Goal: Task Accomplishment & Management: Manage account settings

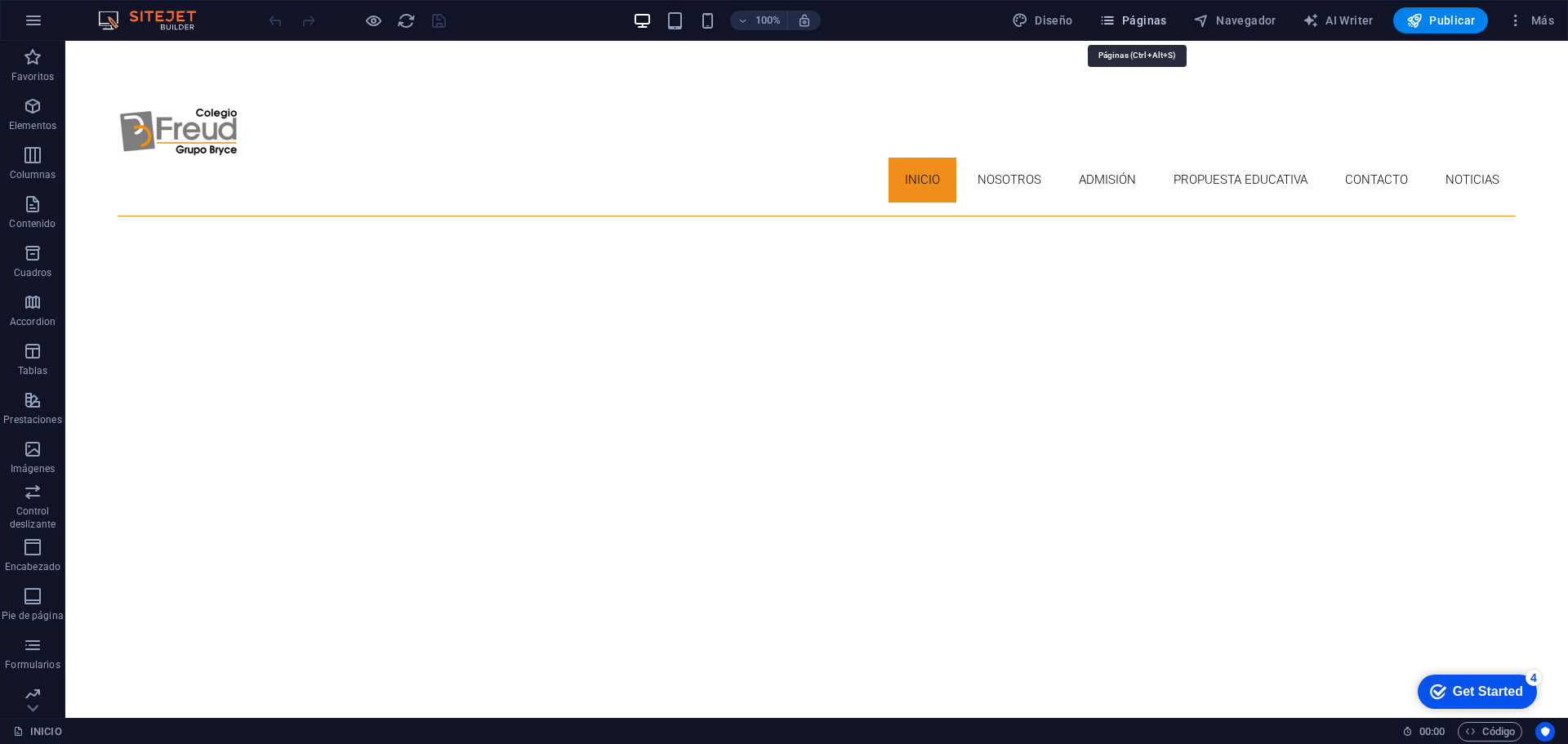
click at [1126, 19] on span "Páginas" at bounding box center [1133, 20] width 67 height 16
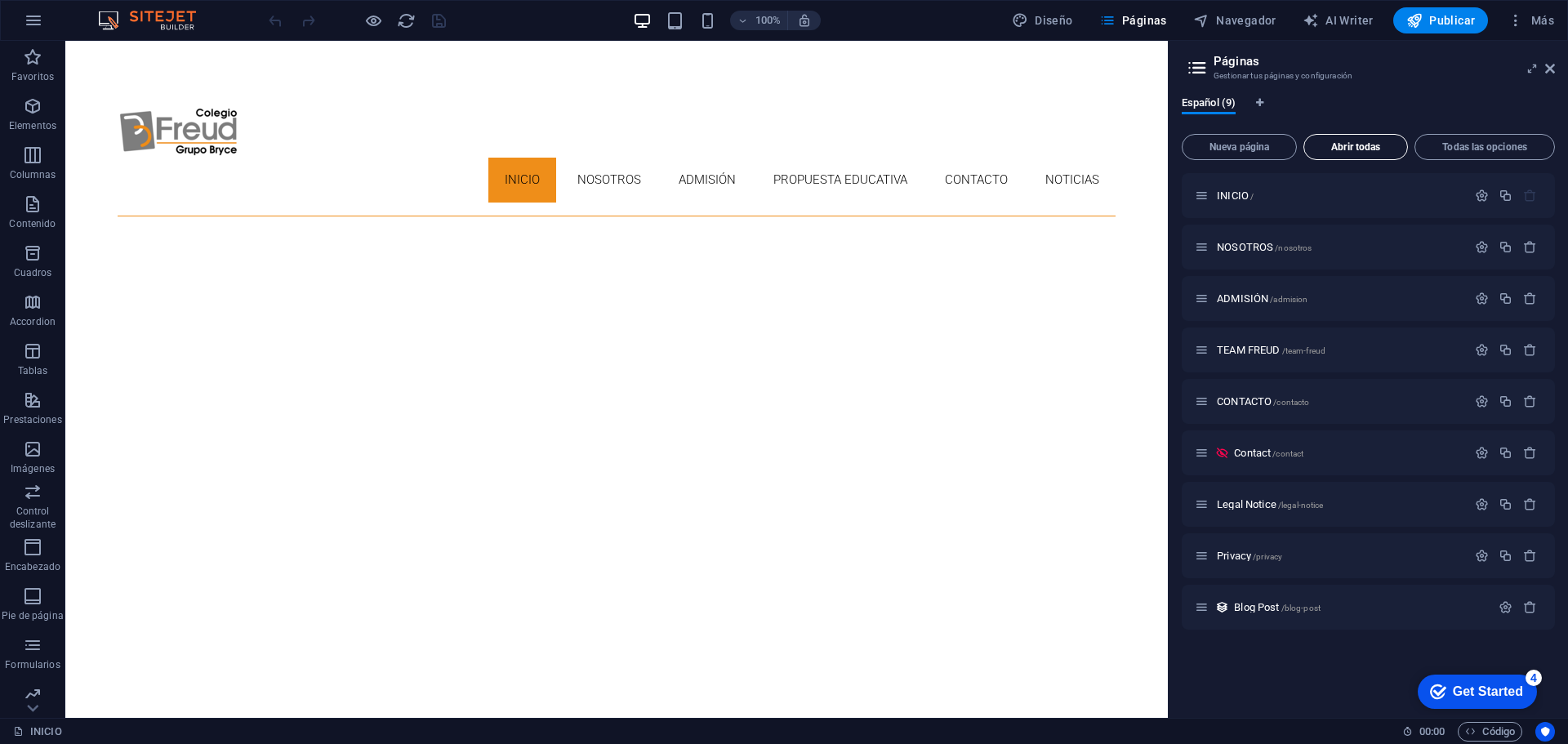
click at [1344, 154] on button "Abrir todas" at bounding box center [1356, 146] width 105 height 26
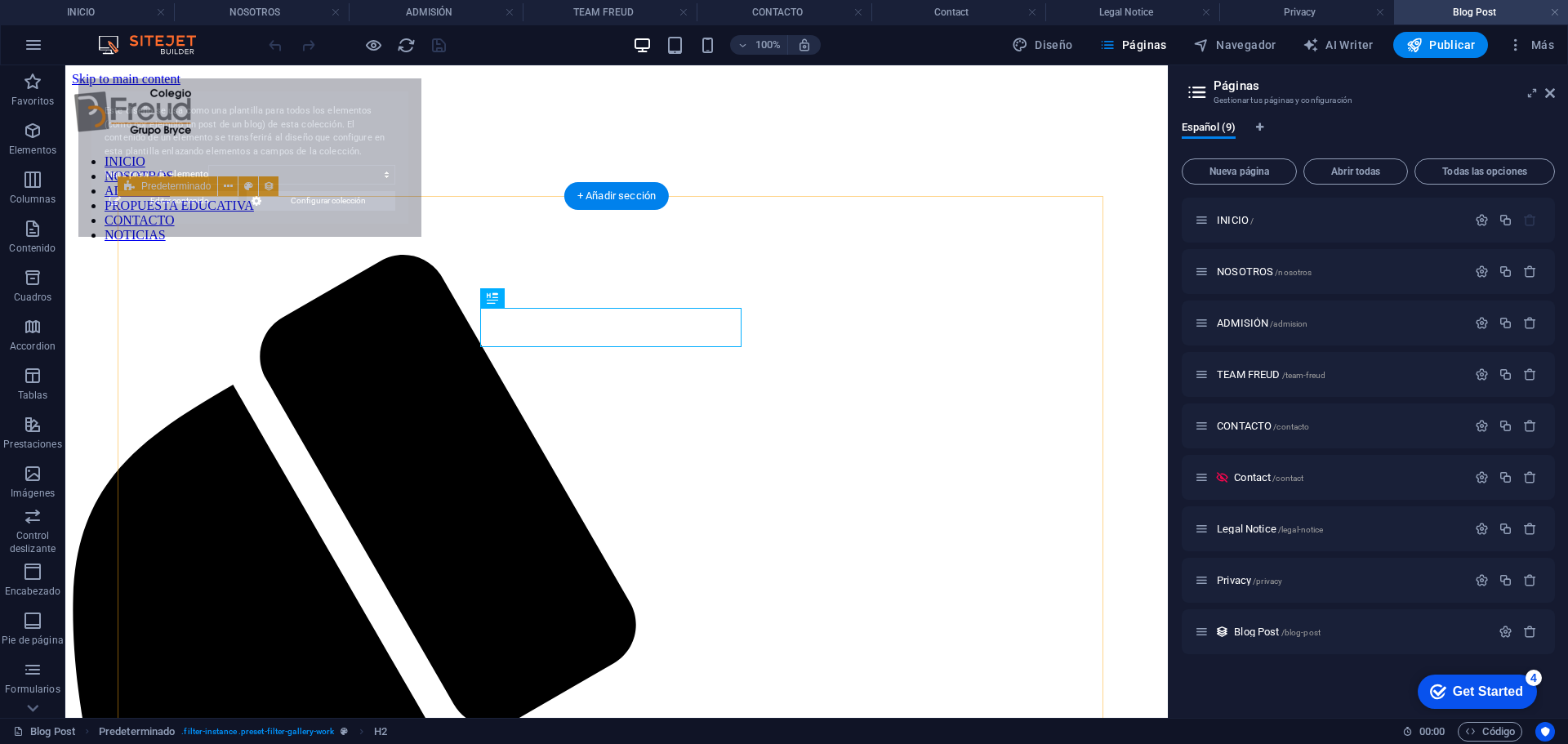
select select "68ae7cc3c69de2c8240c8364"
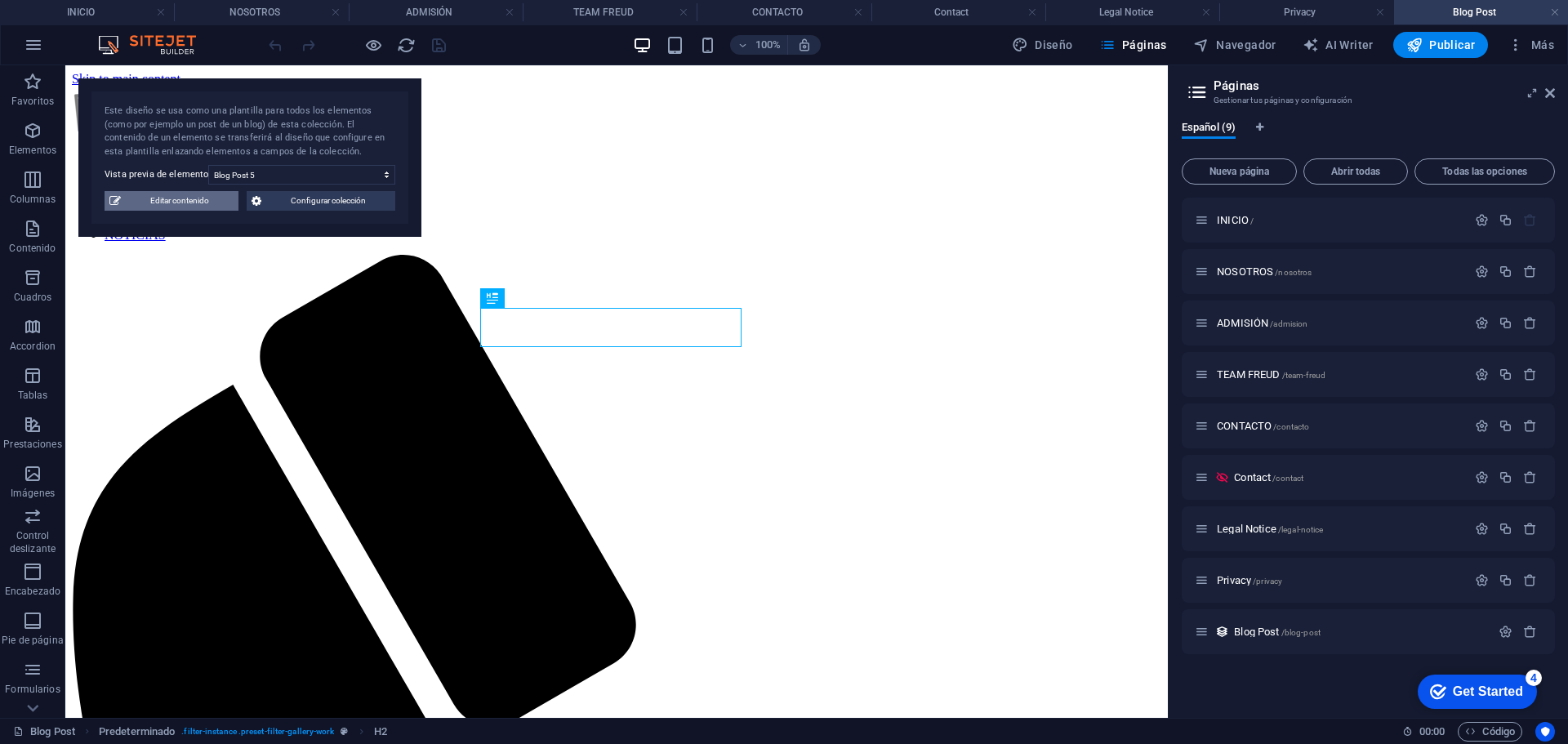
click at [180, 202] on span "Editar contenido" at bounding box center [179, 201] width 107 height 20
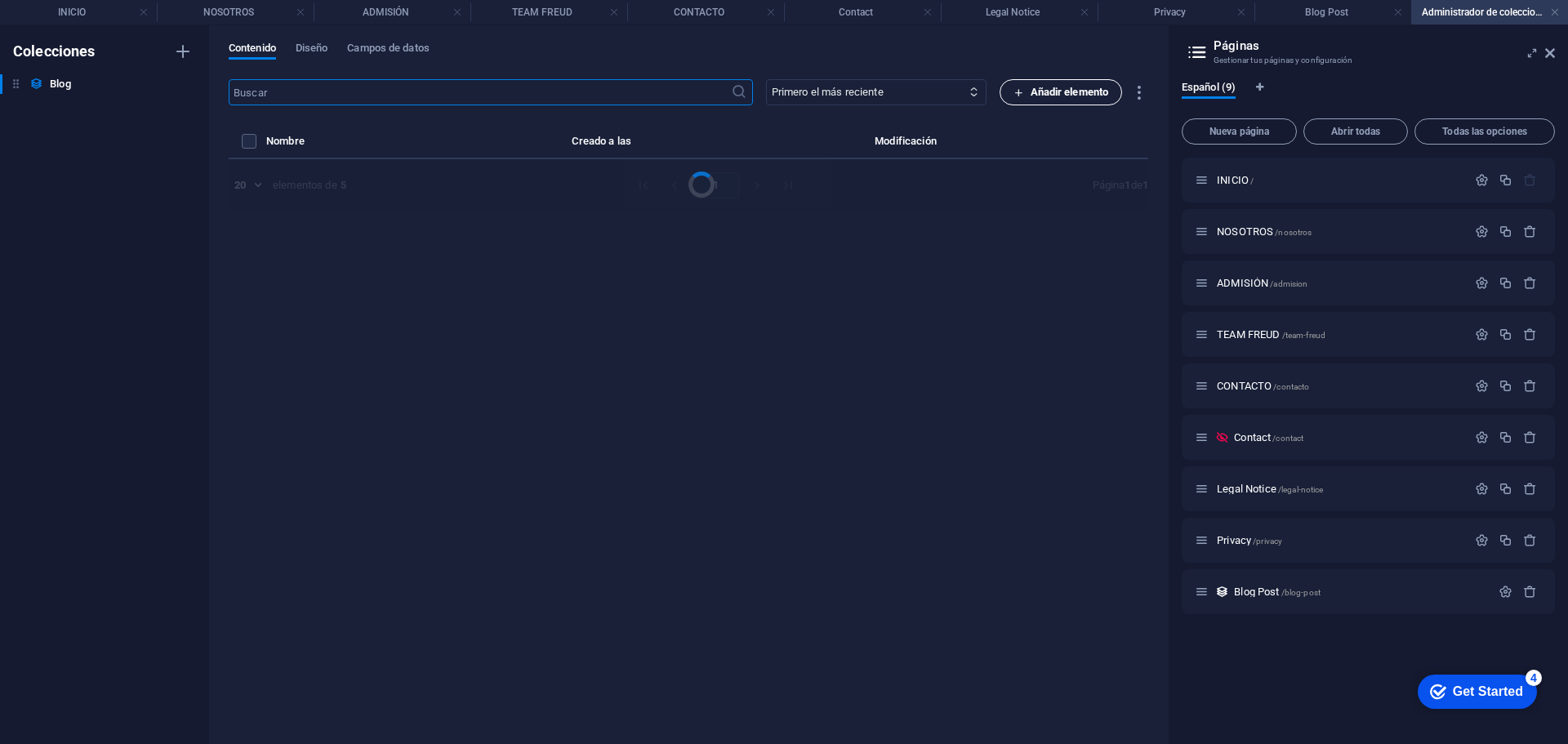
select select "Category 1"
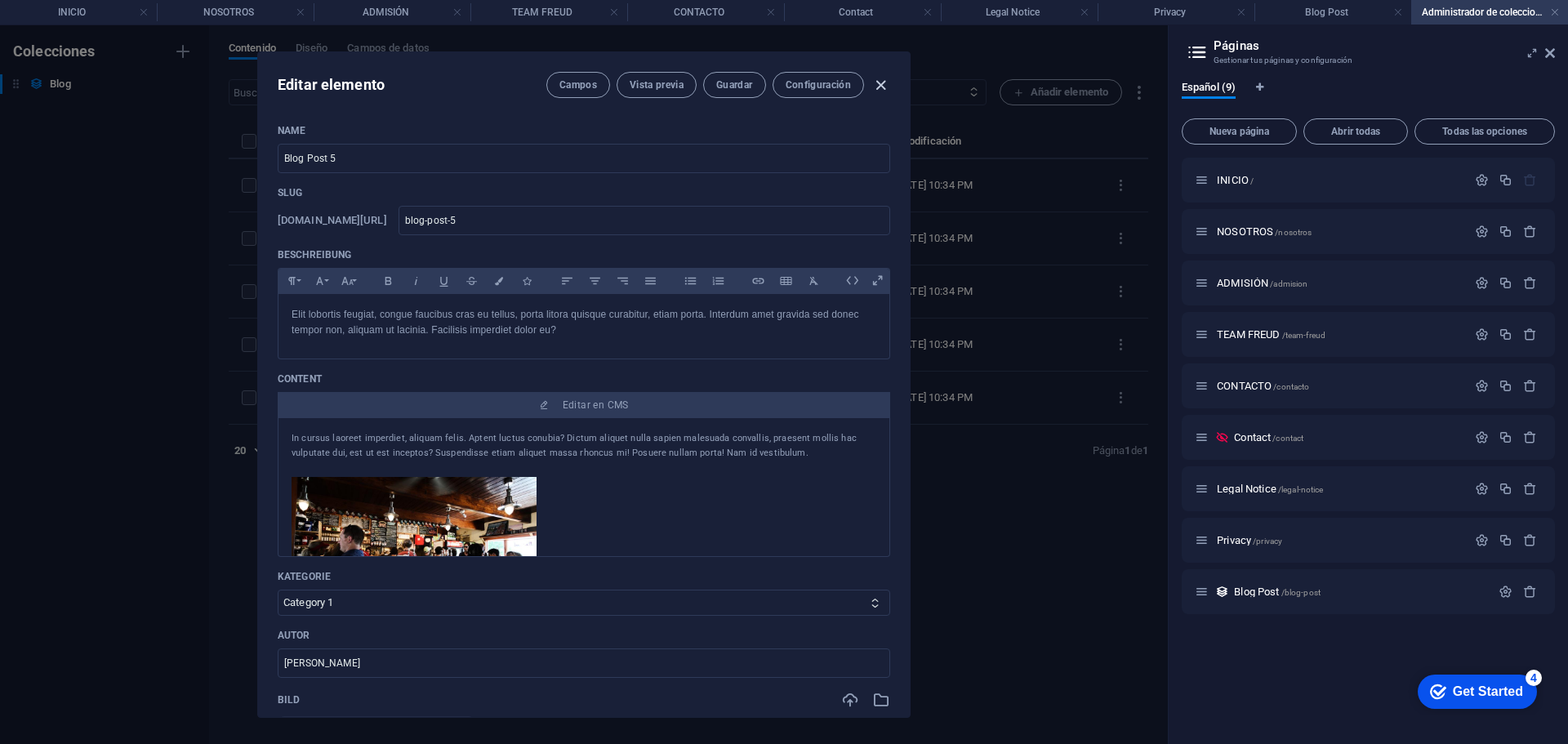
click at [878, 80] on icon "button" at bounding box center [880, 85] width 19 height 19
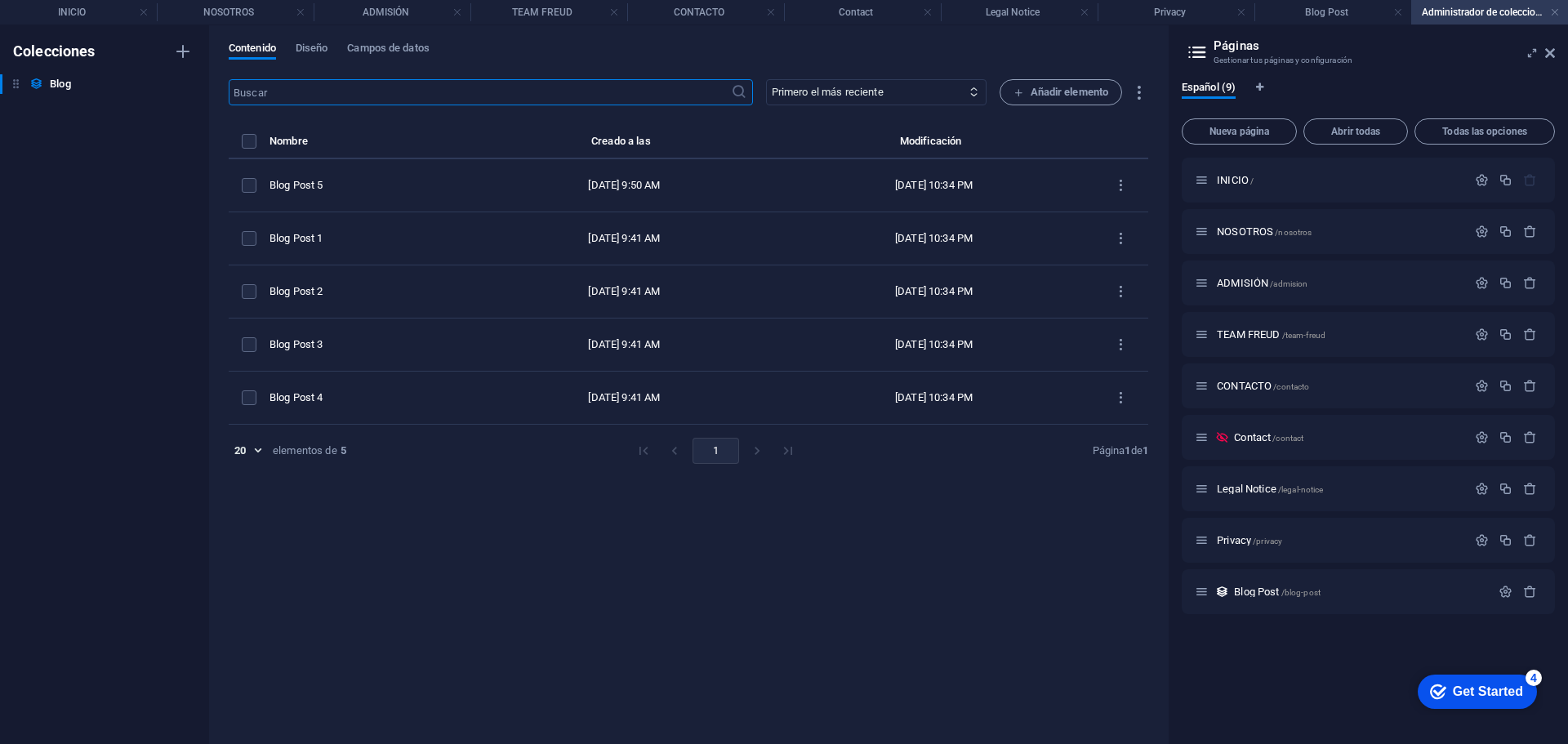
type input "[DATE]"
type input "blog-post-5"
click at [1254, 490] on span "Legal Notice /legal-notice" at bounding box center [1270, 488] width 107 height 12
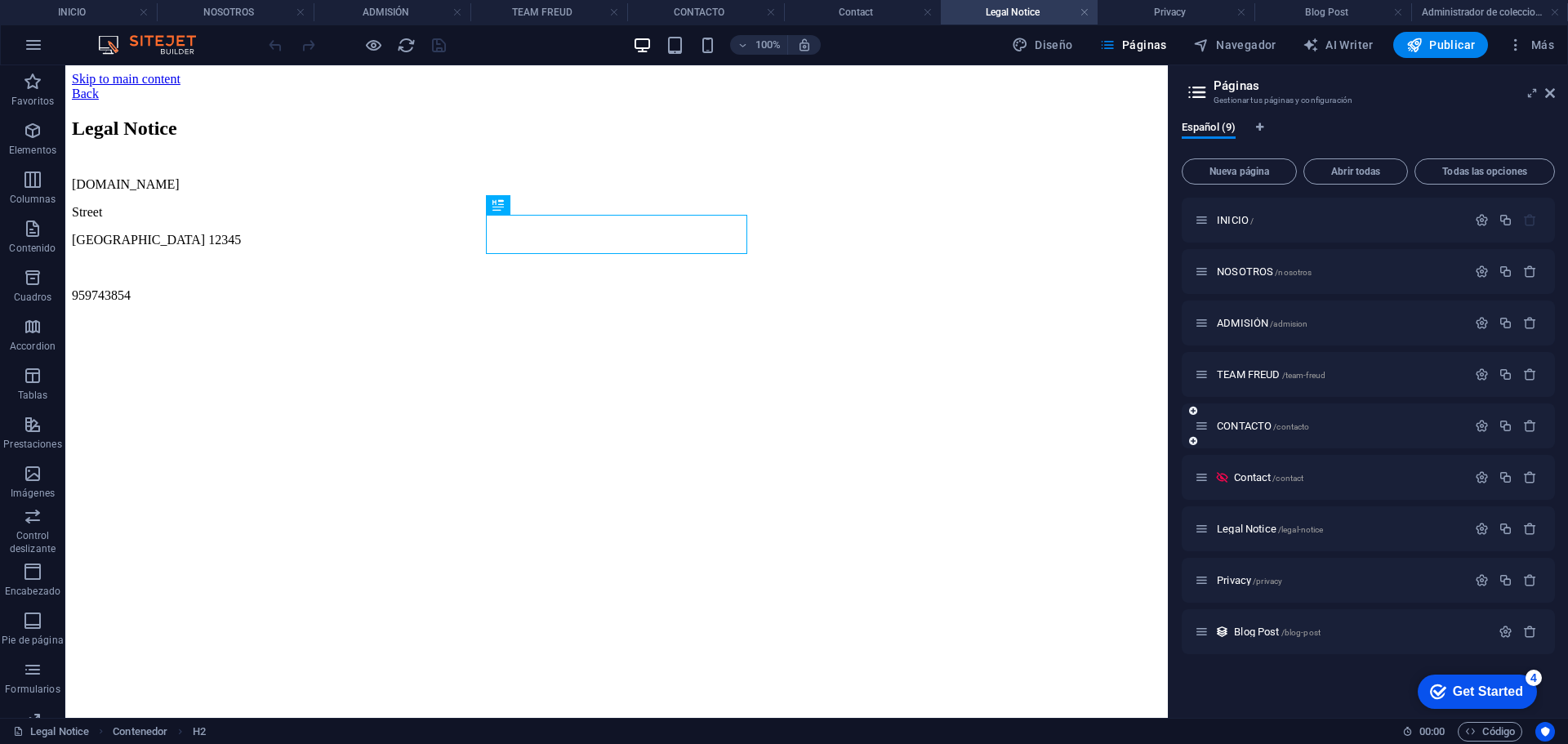
click at [1247, 420] on div "CONTACTO /contacto" at bounding box center [1330, 425] width 272 height 19
click at [1248, 379] on span "TEAM FREUD /team-freud" at bounding box center [1271, 375] width 108 height 12
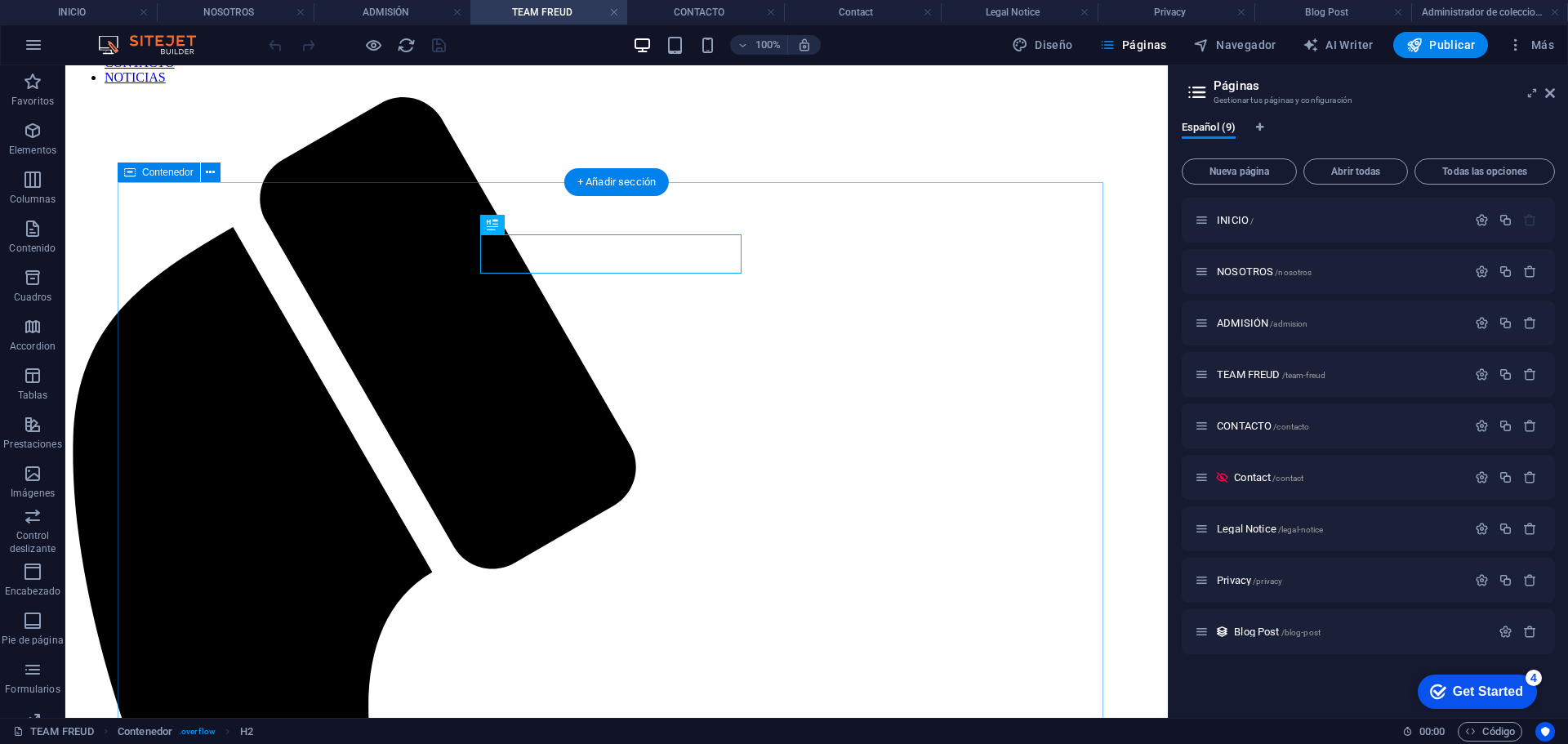
scroll to position [163, 0]
